Goal: Task Accomplishment & Management: Complete application form

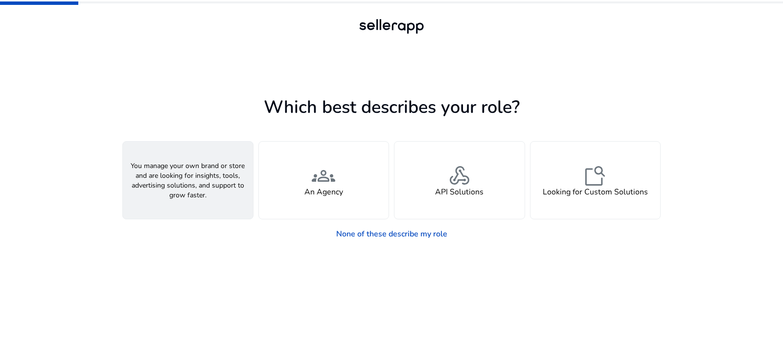
click at [206, 186] on div "person A Seller" at bounding box center [188, 180] width 130 height 77
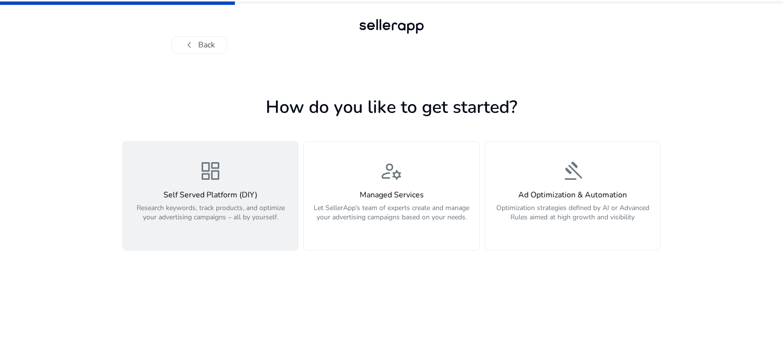
click at [257, 215] on p "Research keywords, track products, and optimize your advertising campaigns – al…" at bounding box center [210, 217] width 163 height 29
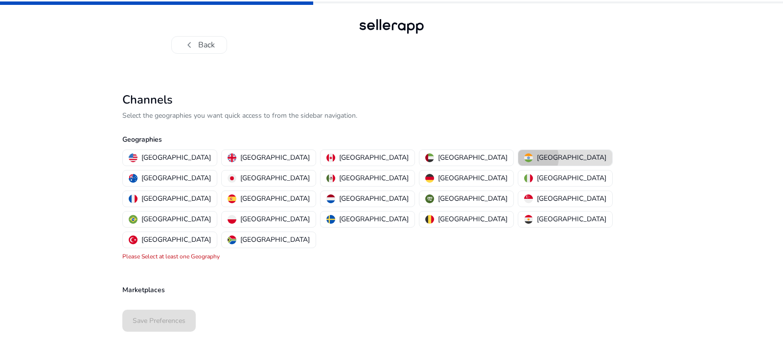
click at [524, 158] on div "[GEOGRAPHIC_DATA]" at bounding box center [565, 158] width 82 height 10
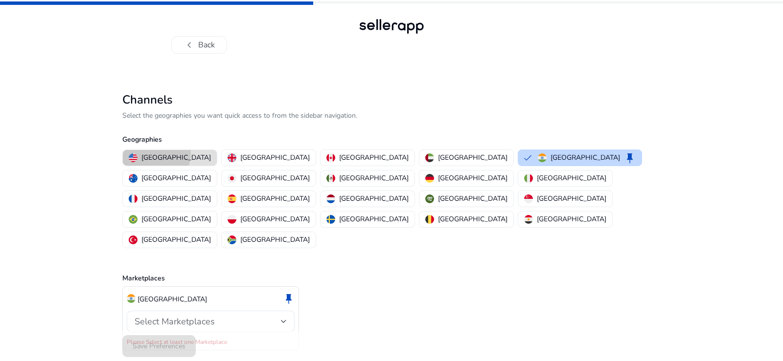
click at [153, 154] on p "[GEOGRAPHIC_DATA]" at bounding box center [175, 158] width 69 height 10
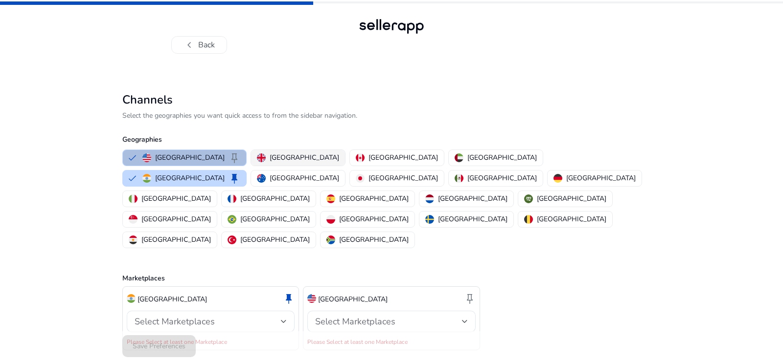
click at [273, 154] on p "[GEOGRAPHIC_DATA]" at bounding box center [304, 158] width 69 height 10
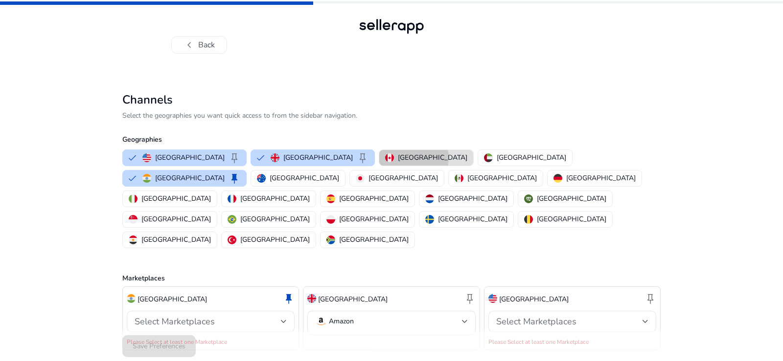
click at [398, 158] on p "[GEOGRAPHIC_DATA]" at bounding box center [432, 158] width 69 height 10
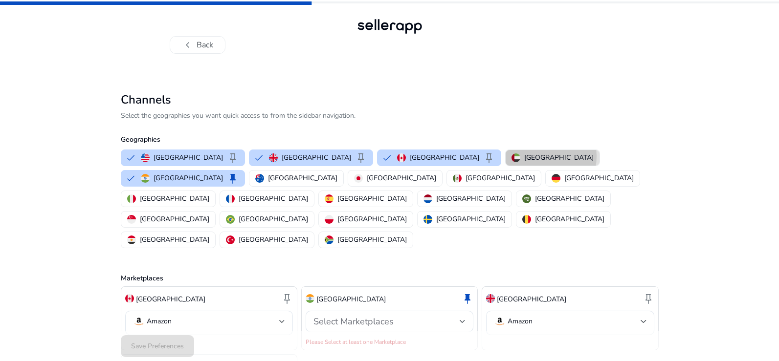
click at [524, 157] on p "[GEOGRAPHIC_DATA]" at bounding box center [558, 158] width 69 height 10
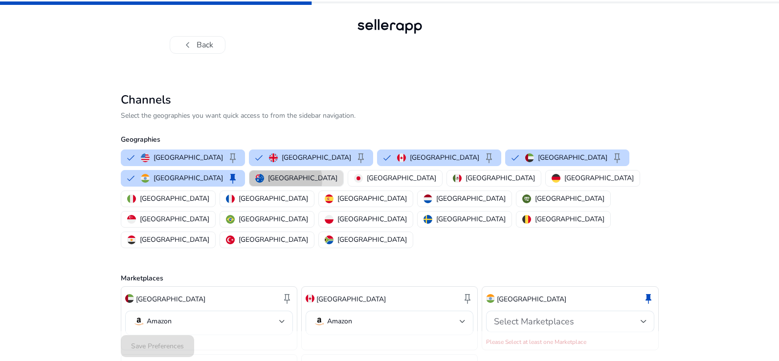
click at [268, 180] on p "[GEOGRAPHIC_DATA]" at bounding box center [302, 178] width 69 height 10
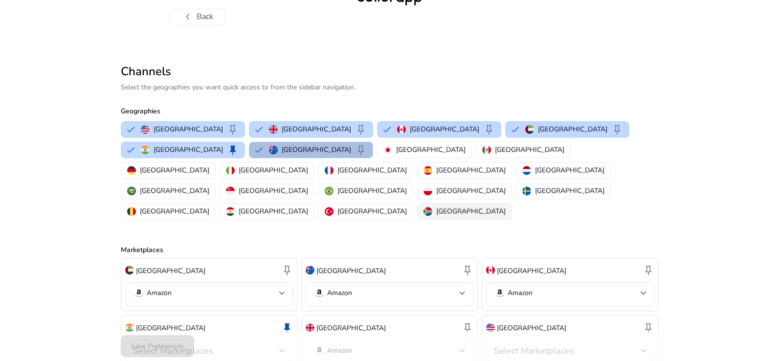
scroll to position [44, 0]
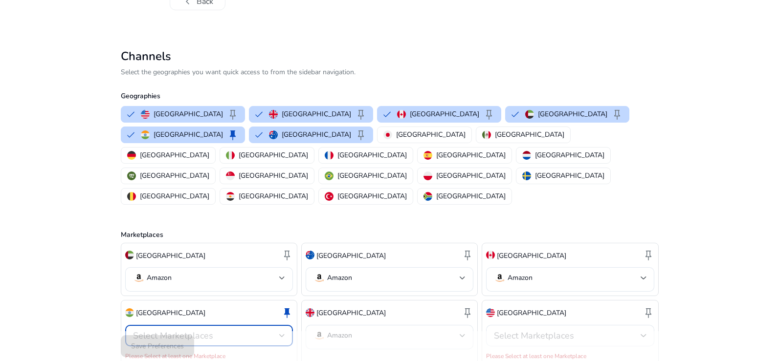
click at [234, 331] on div "Select Marketplaces" at bounding box center [206, 336] width 146 height 11
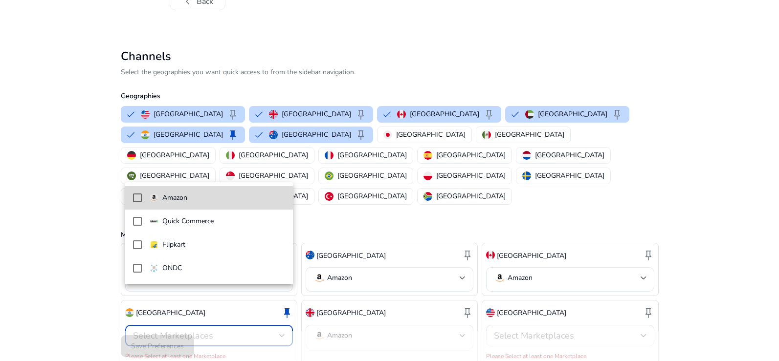
click at [135, 196] on mat-pseudo-checkbox at bounding box center [137, 198] width 9 height 9
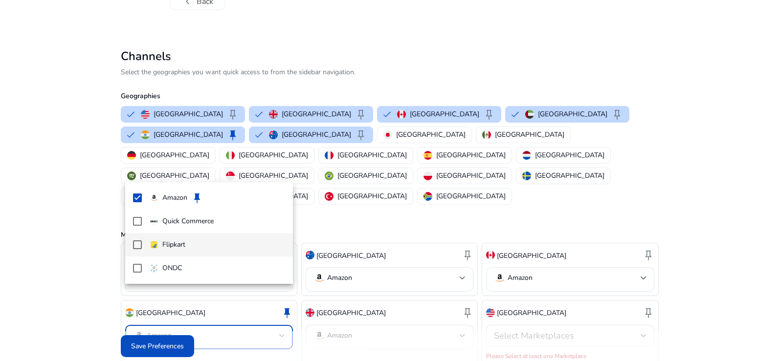
click at [137, 244] on mat-pseudo-checkbox at bounding box center [137, 245] width 9 height 9
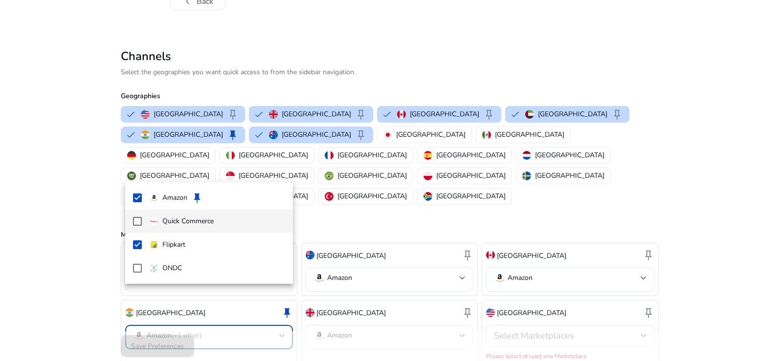
click at [135, 221] on mat-pseudo-checkbox at bounding box center [137, 221] width 9 height 9
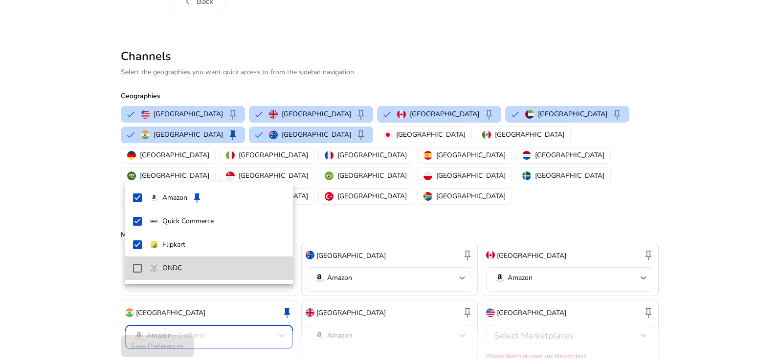
click at [137, 271] on mat-pseudo-checkbox at bounding box center [137, 268] width 9 height 9
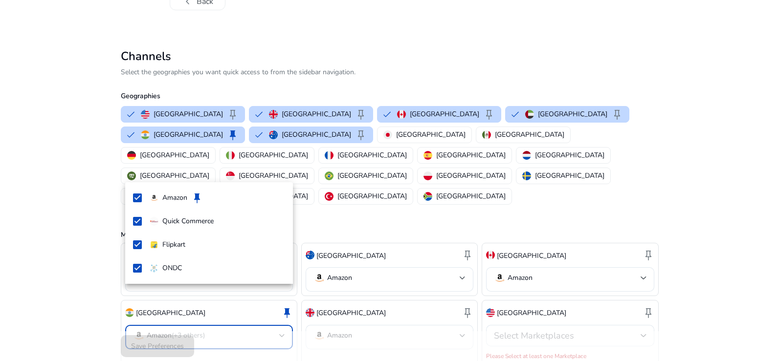
click at [186, 316] on div at bounding box center [389, 180] width 779 height 361
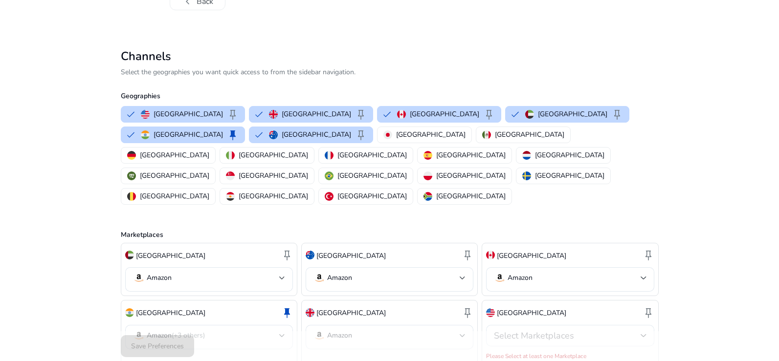
click at [560, 330] on span "Select Marketplaces" at bounding box center [534, 336] width 80 height 12
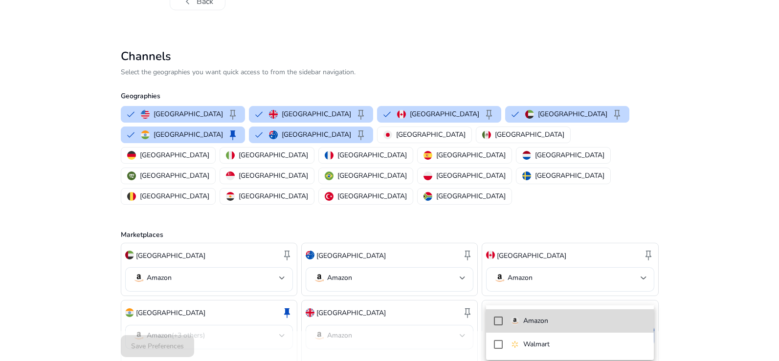
click at [549, 318] on span "Amazon" at bounding box center [578, 321] width 135 height 11
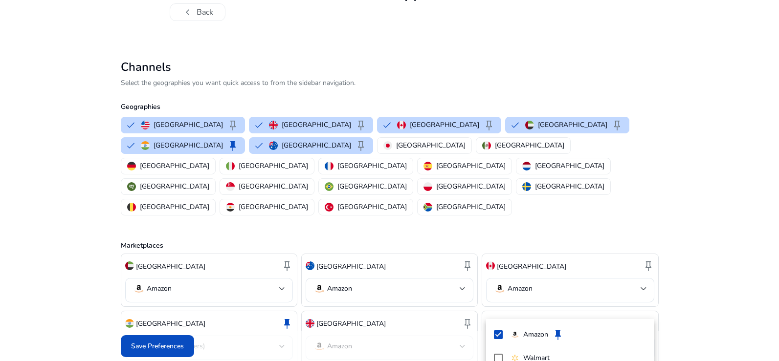
click at [157, 345] on div at bounding box center [389, 180] width 779 height 361
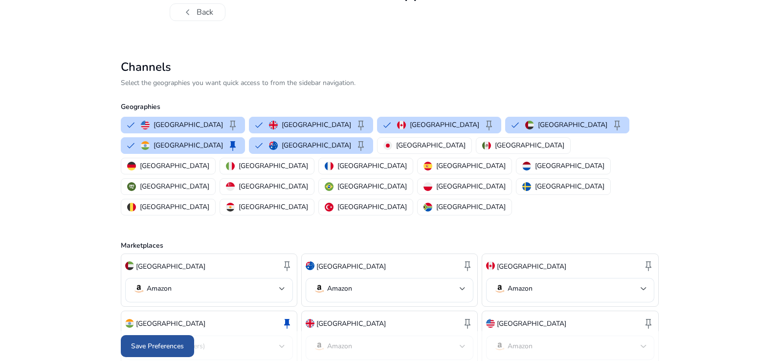
click at [176, 347] on span "Save Preferences" at bounding box center [157, 346] width 53 height 10
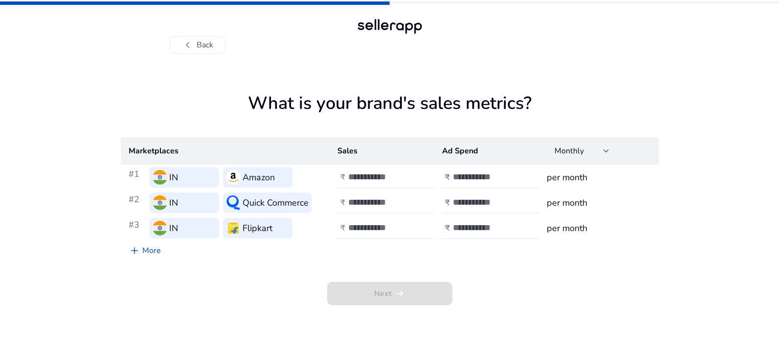
scroll to position [0, 0]
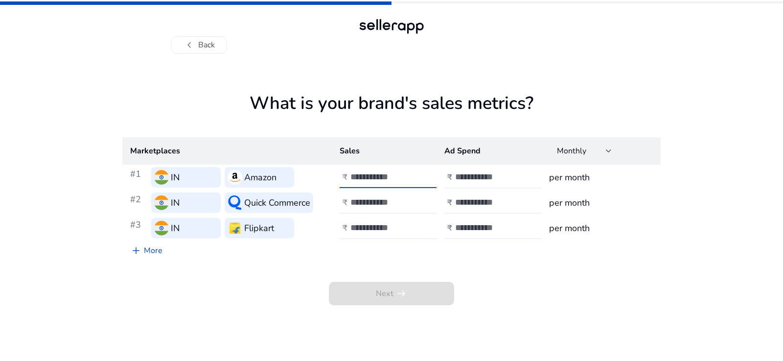
click at [373, 181] on input "number" at bounding box center [383, 177] width 66 height 11
type input "******"
click at [481, 178] on input "number" at bounding box center [488, 177] width 66 height 11
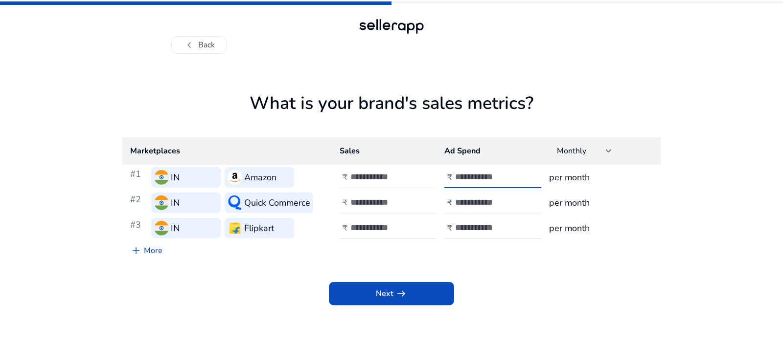
type input "*****"
click at [383, 203] on input "number" at bounding box center [383, 202] width 66 height 11
click at [389, 167] on div "******" at bounding box center [394, 178] width 88 height 22
click at [388, 174] on input "******" at bounding box center [383, 177] width 66 height 11
type input "*******"
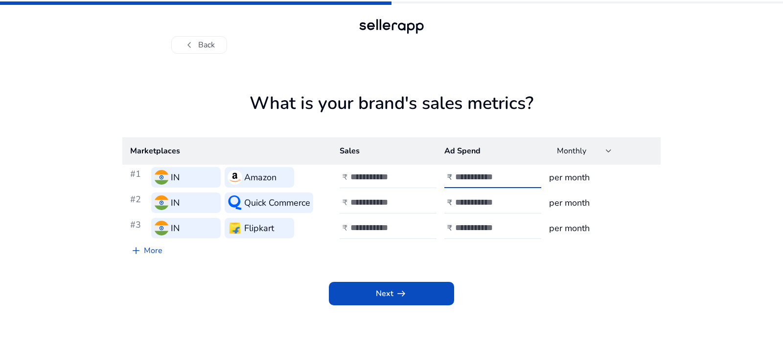
drag, startPoint x: 491, startPoint y: 176, endPoint x: 451, endPoint y: 177, distance: 40.1
click at [451, 177] on div "₹ *****" at bounding box center [493, 178] width 99 height 22
type input "*****"
click at [387, 200] on input "number" at bounding box center [383, 202] width 66 height 11
type input "******"
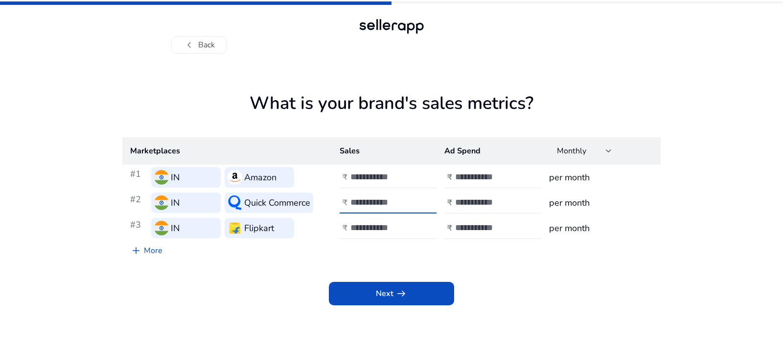
click at [475, 201] on input "number" at bounding box center [488, 202] width 66 height 11
type input "*****"
click at [376, 227] on input "number" at bounding box center [383, 228] width 66 height 11
type input "*******"
click at [471, 224] on input "number" at bounding box center [488, 228] width 66 height 11
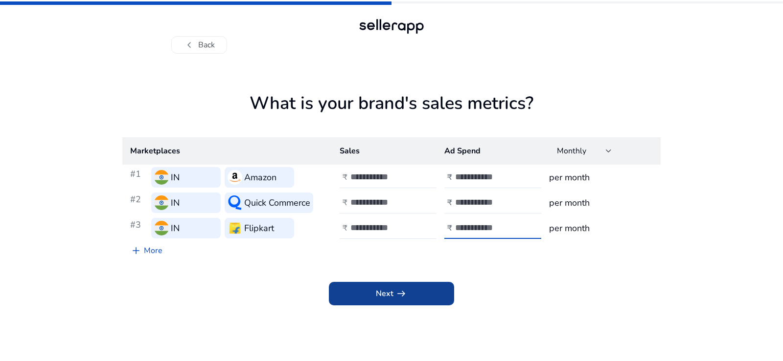
type input "*******"
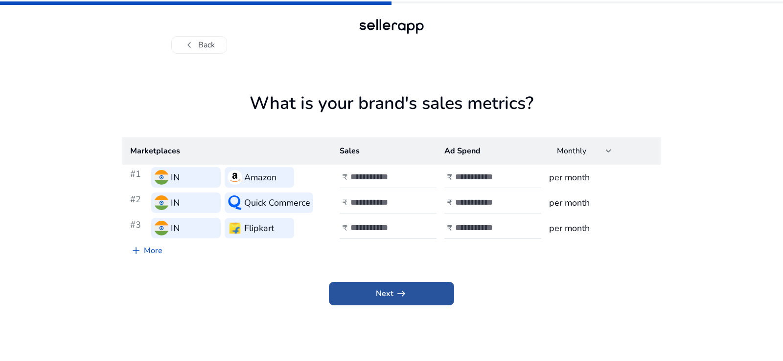
click at [405, 293] on span "arrow_right_alt" at bounding box center [401, 294] width 12 height 12
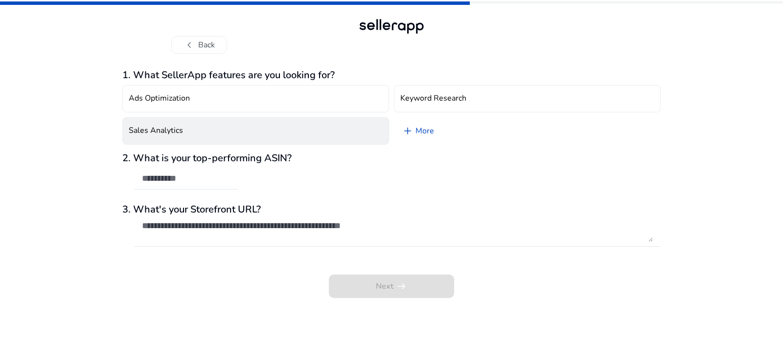
click at [236, 121] on button "Sales Analytics" at bounding box center [255, 130] width 267 height 27
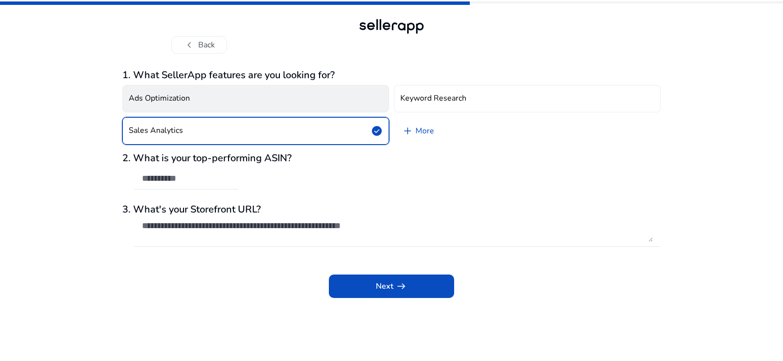
click at [248, 95] on button "Ads Optimization" at bounding box center [255, 98] width 267 height 27
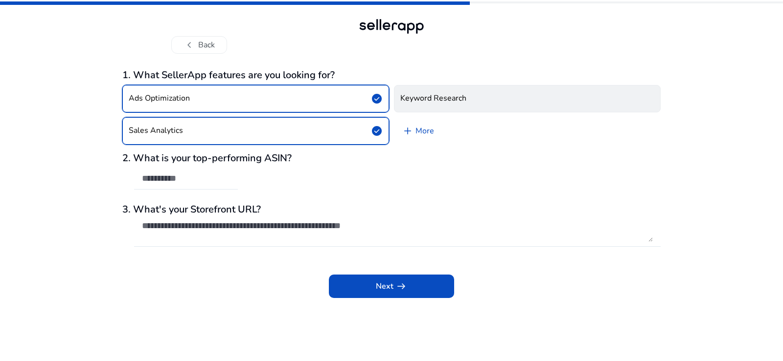
click at [429, 100] on h4 "Keyword Research" at bounding box center [433, 98] width 66 height 9
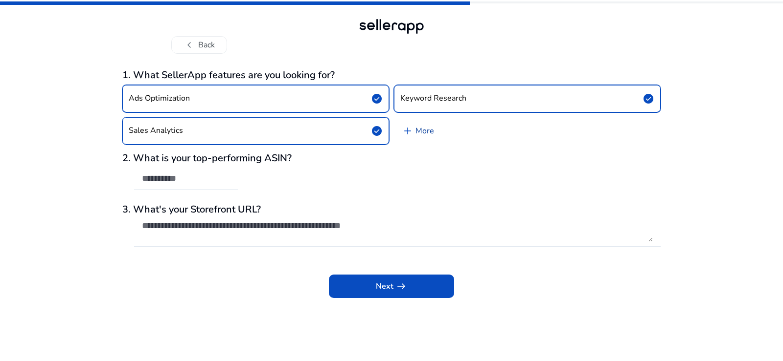
click at [420, 126] on link "add More" at bounding box center [418, 130] width 48 height 27
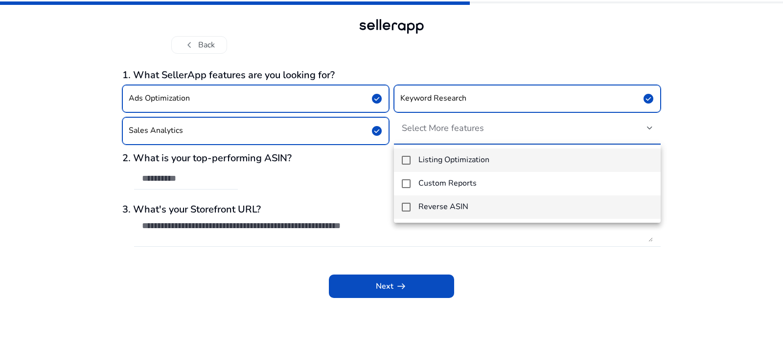
click at [410, 205] on mat-option "Reverse ASIN" at bounding box center [527, 207] width 267 height 23
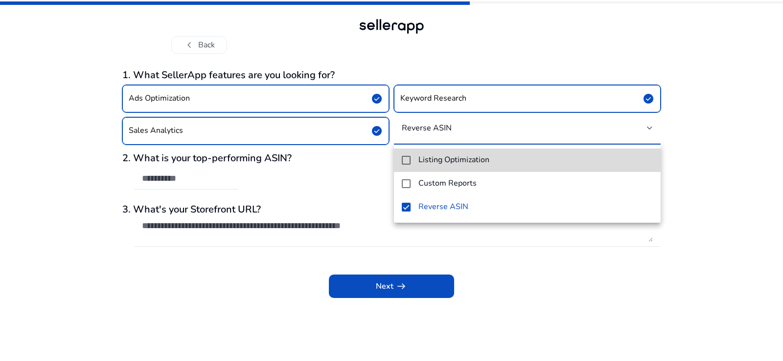
click at [406, 162] on mat-pseudo-checkbox at bounding box center [406, 160] width 9 height 9
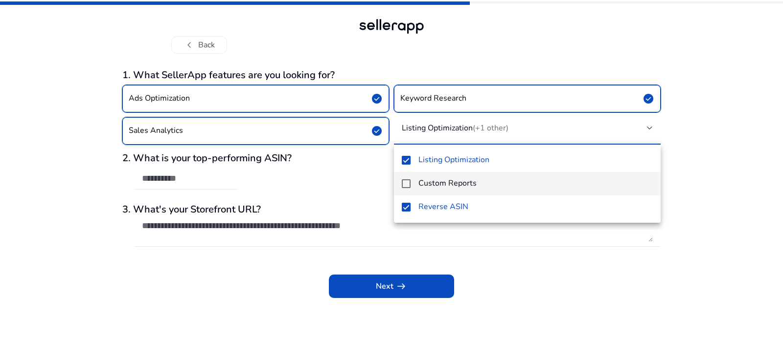
click at [408, 180] on mat-pseudo-checkbox at bounding box center [406, 184] width 9 height 9
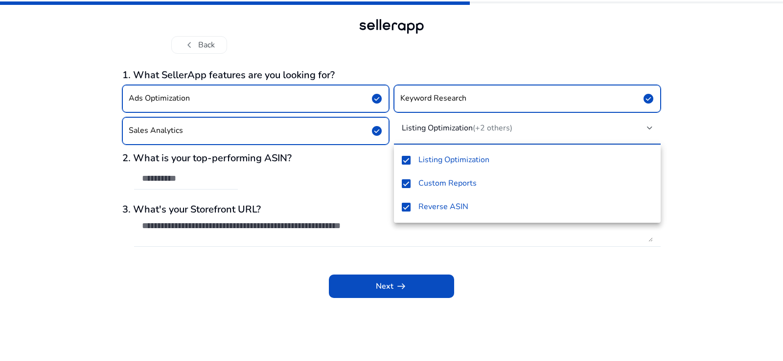
click at [367, 196] on div at bounding box center [391, 180] width 783 height 361
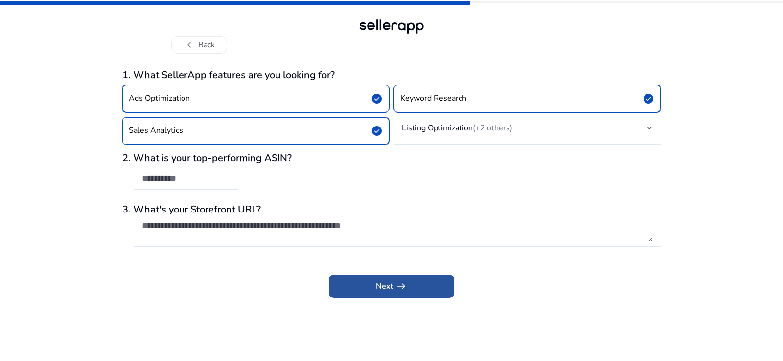
click at [407, 295] on span at bounding box center [391, 286] width 125 height 23
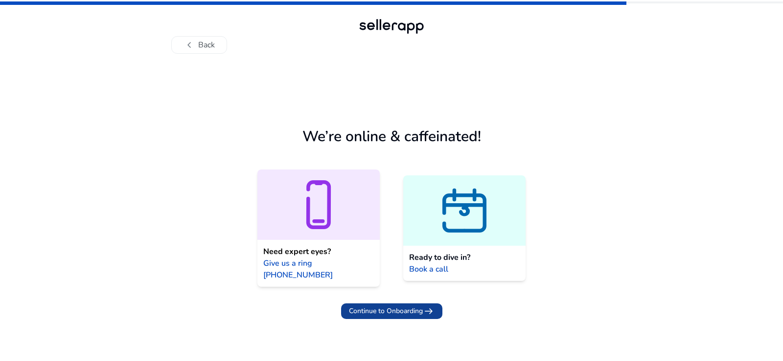
click at [408, 306] on span "Continue to Onboarding" at bounding box center [386, 311] width 74 height 10
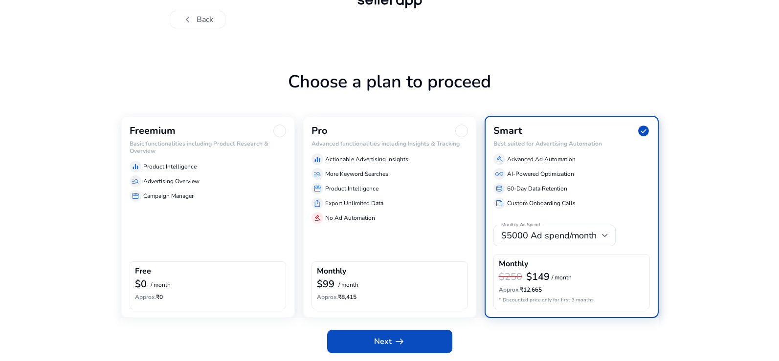
click at [161, 191] on div "storefront Campaign Manager" at bounding box center [208, 196] width 157 height 12
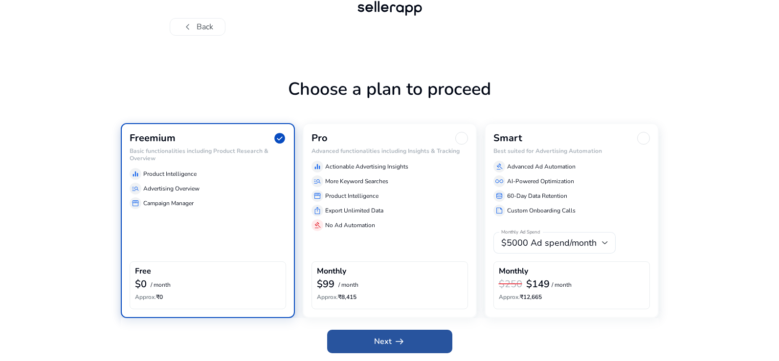
click at [408, 343] on span at bounding box center [389, 341] width 125 height 23
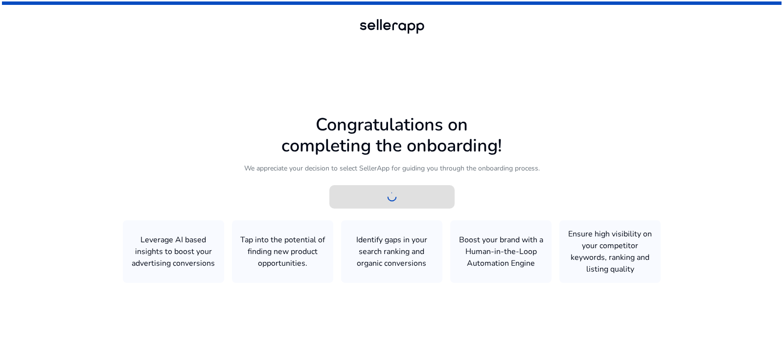
scroll to position [0, 0]
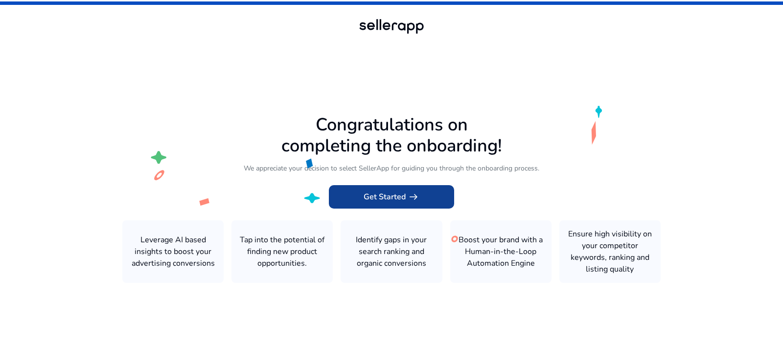
click at [402, 196] on span "Get Started arrow_right_alt" at bounding box center [391, 197] width 56 height 12
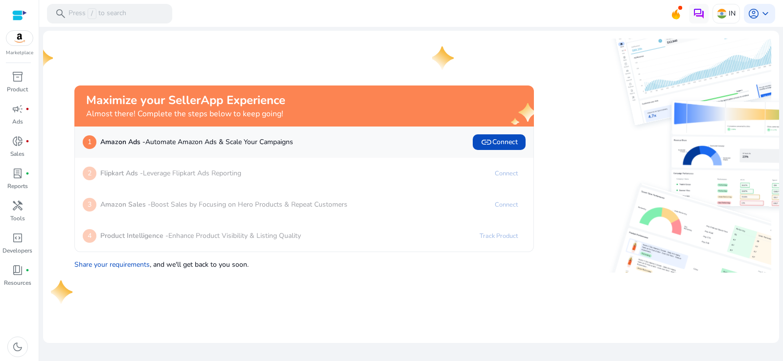
click at [262, 182] on div "2 Flipkart Ads - Leverage Flipkart Ads Reporting Connect" at bounding box center [304, 173] width 458 height 31
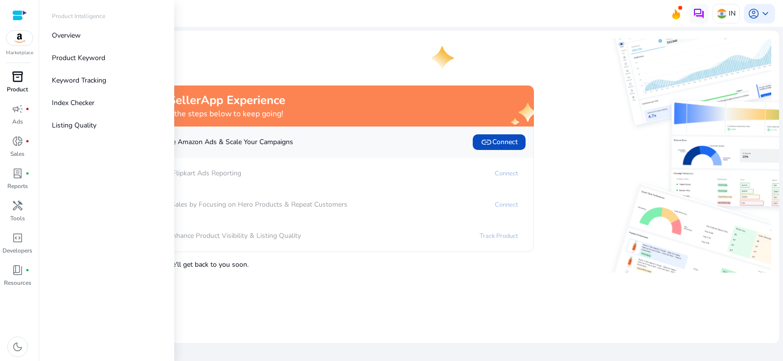
click at [20, 82] on span "inventory_2" at bounding box center [18, 77] width 12 height 12
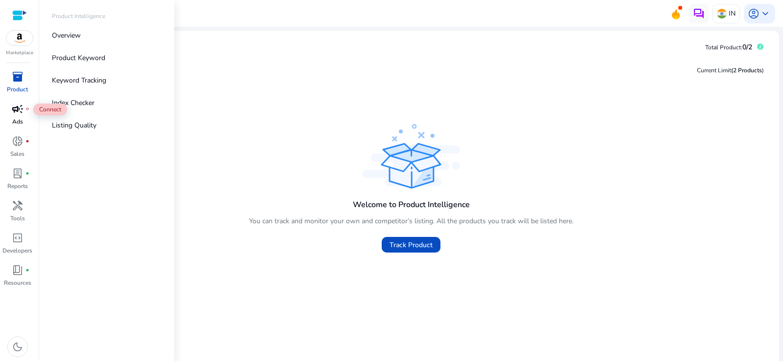
click at [19, 111] on span "campaign" at bounding box center [18, 109] width 12 height 12
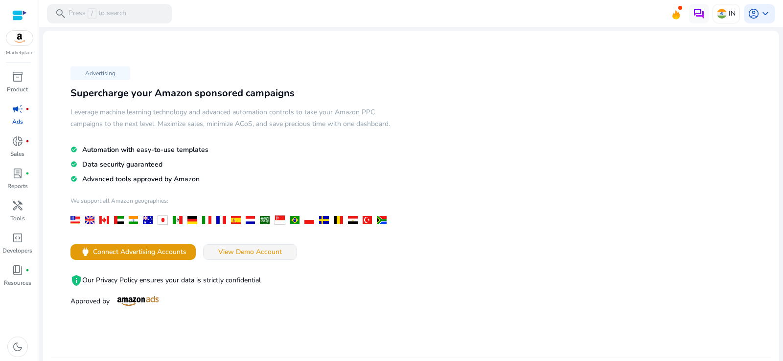
click at [237, 257] on span "View Demo Account" at bounding box center [250, 252] width 64 height 10
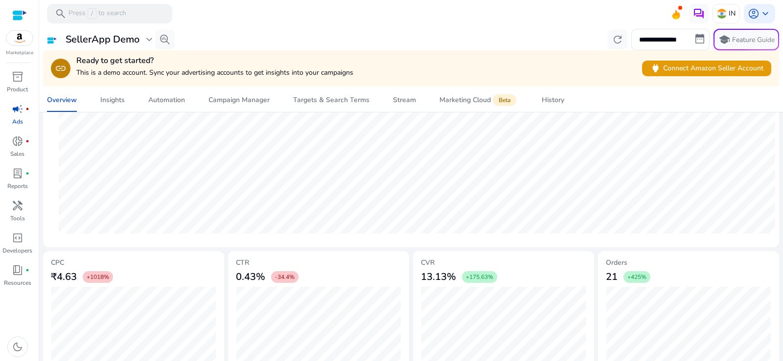
scroll to position [343, 0]
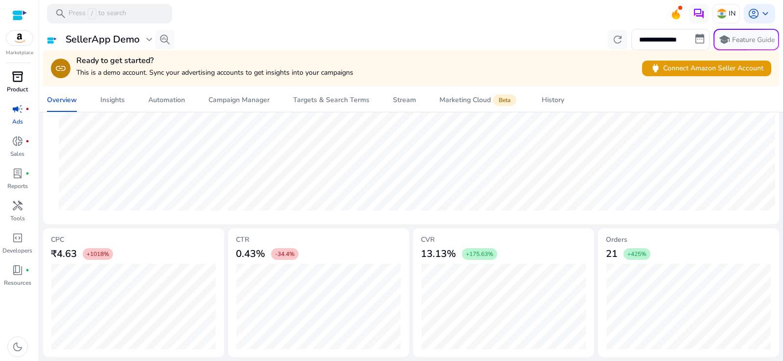
click at [22, 78] on span "inventory_2" at bounding box center [18, 77] width 12 height 12
